Goal: Check status: Check status

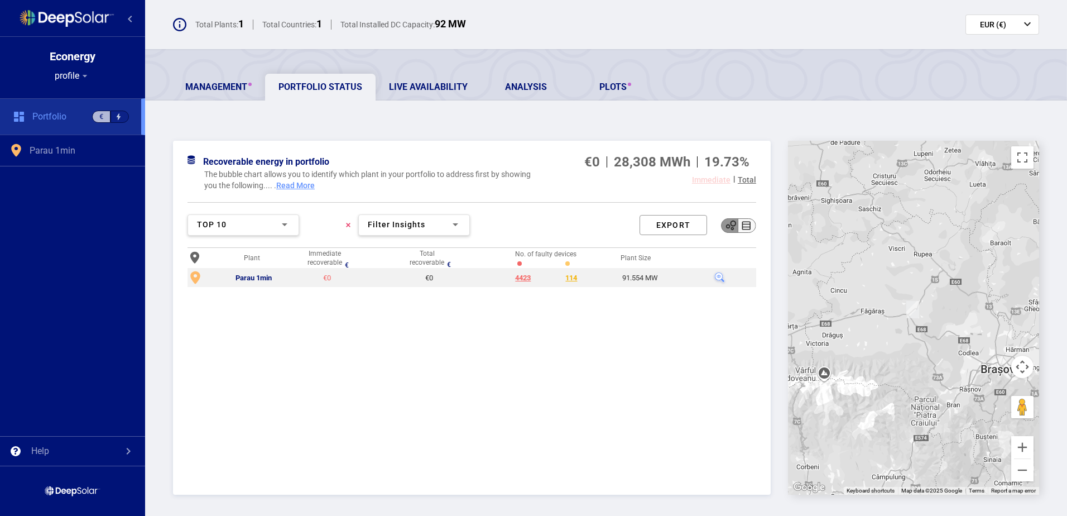
click at [255, 346] on div "Plant Immediate recoverable € Total recoverable € No. of faulty devices Plant S…" at bounding box center [471, 368] width 569 height 240
click at [262, 274] on div "Parau 1min" at bounding box center [253, 277] width 36 height 9
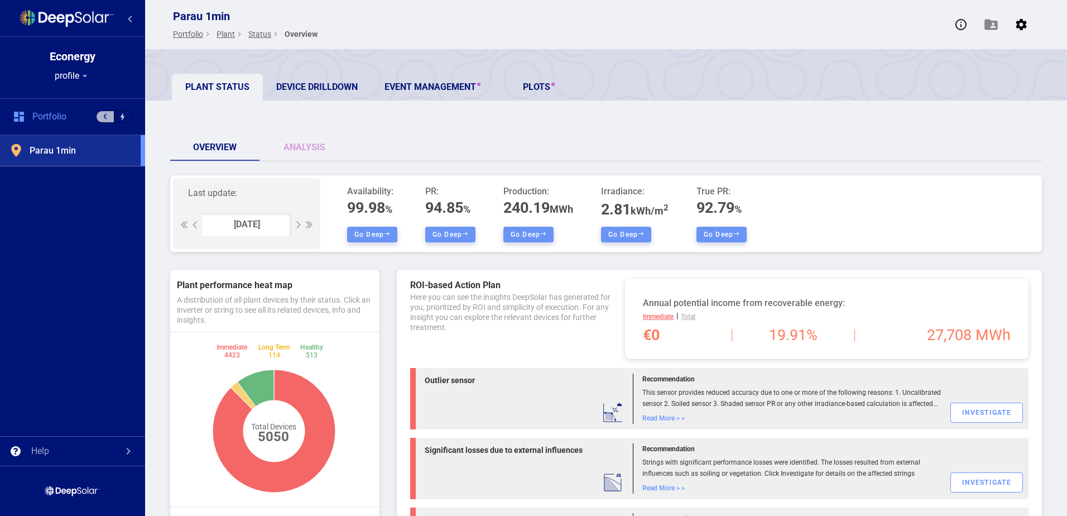
click at [295, 223] on div at bounding box center [296, 224] width 7 height 7
click at [296, 223] on div at bounding box center [296, 224] width 7 height 7
click at [308, 145] on link "Analysis" at bounding box center [303, 147] width 89 height 27
